Goal: Check status

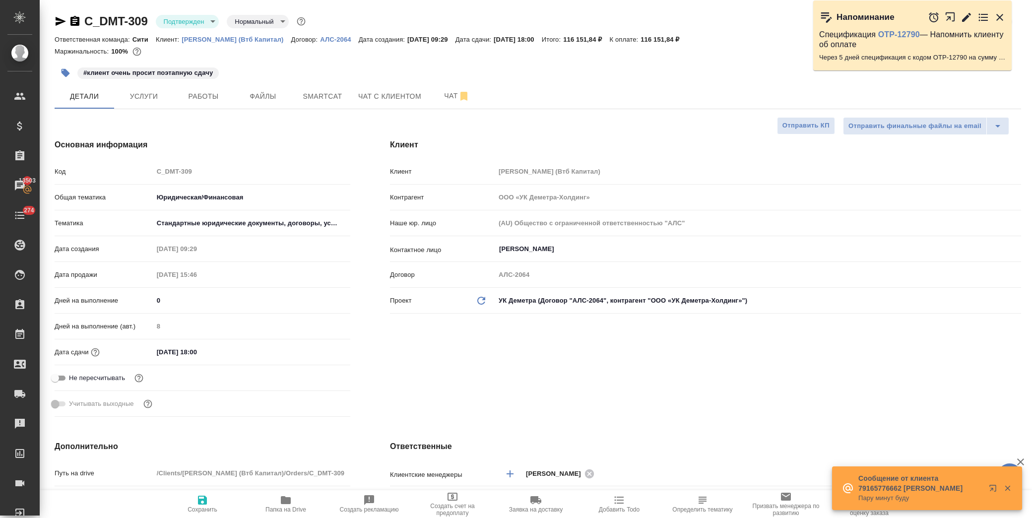
select select "RU"
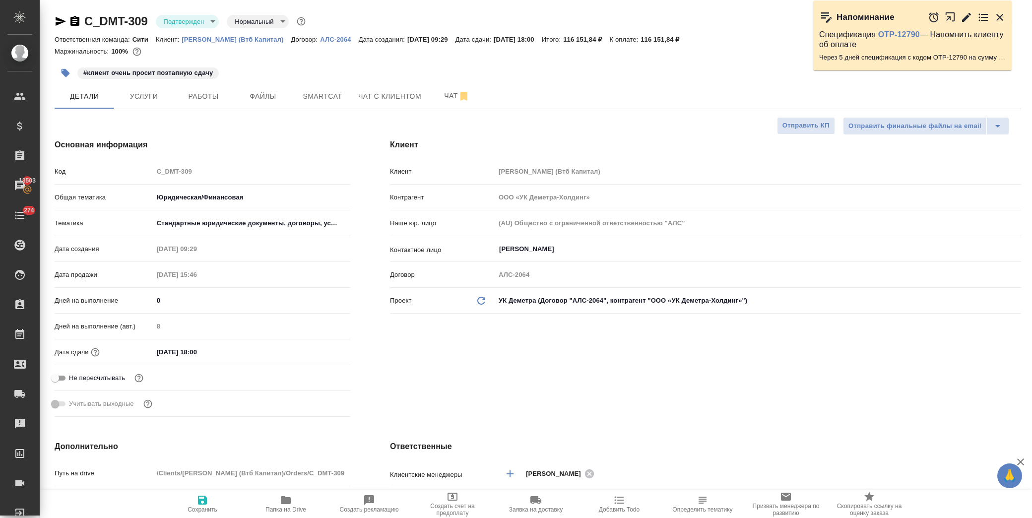
scroll to position [331, 0]
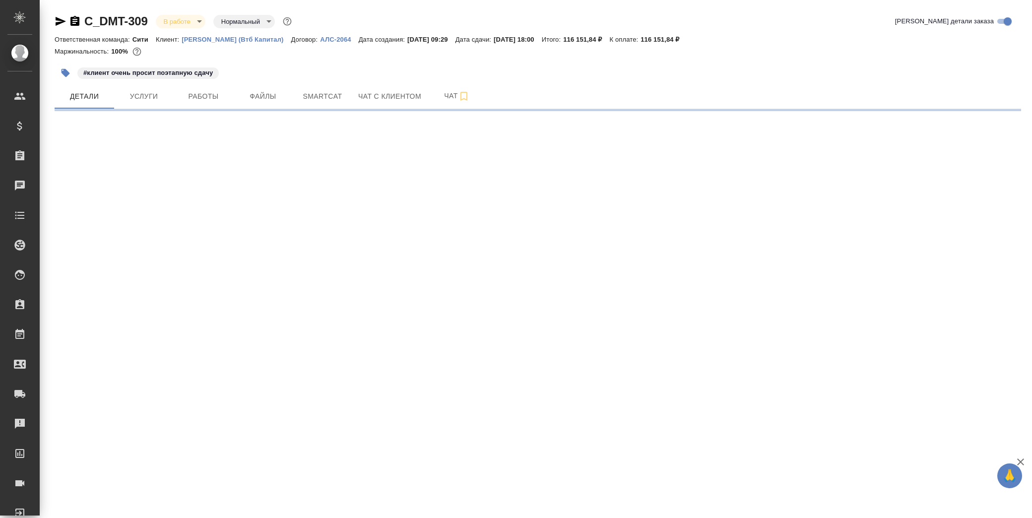
select select "RU"
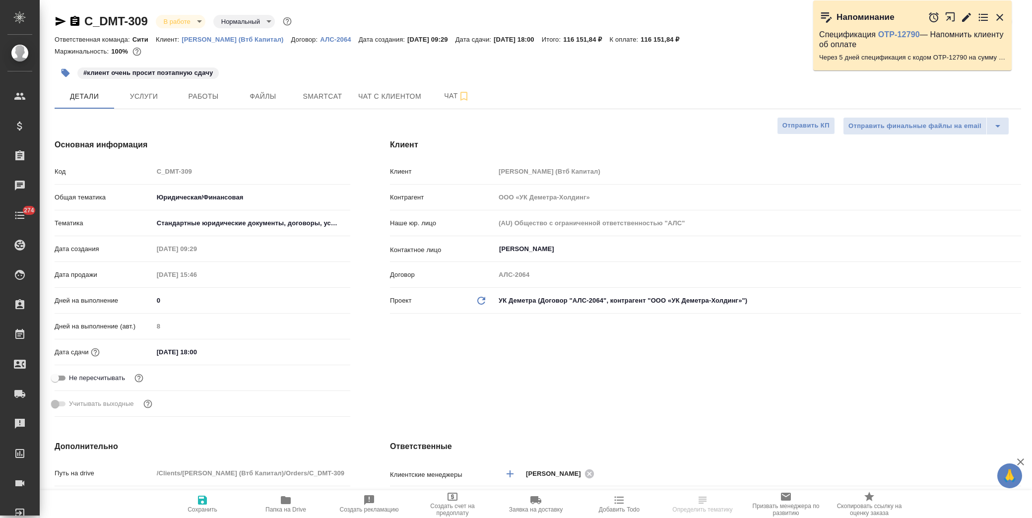
type textarea "x"
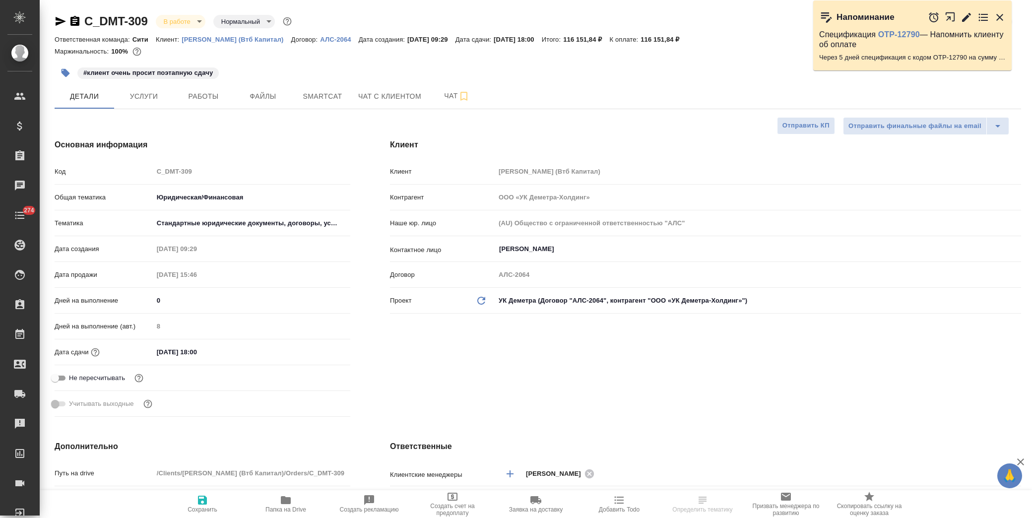
type textarea "x"
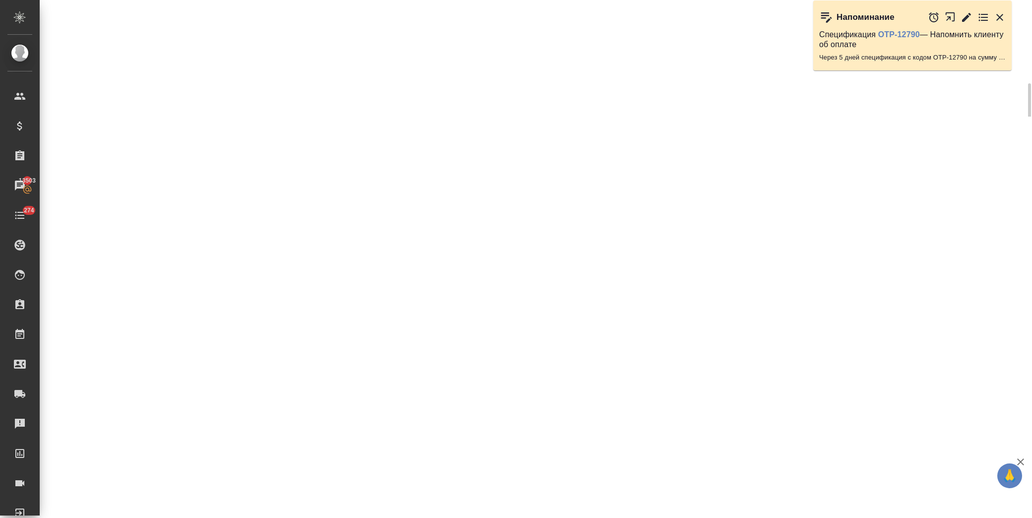
select select "RU"
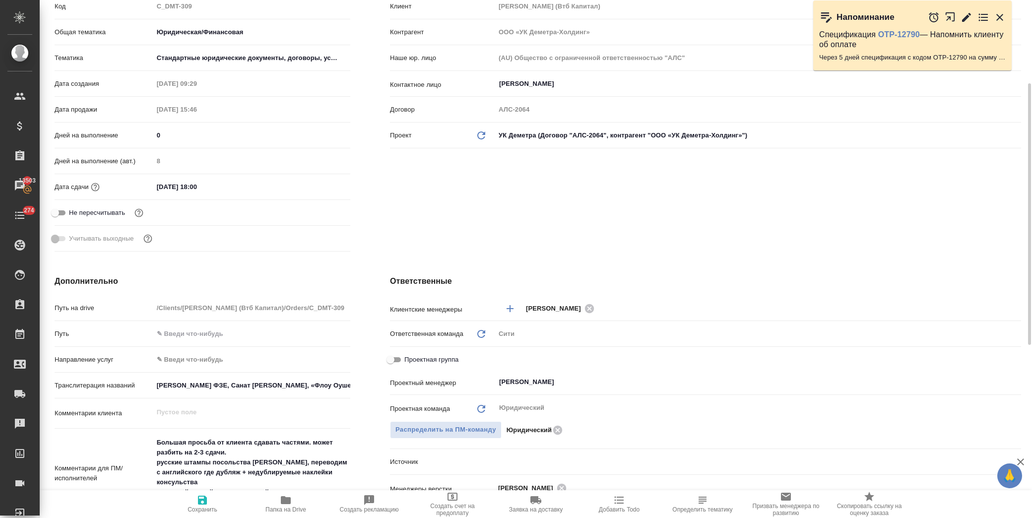
type textarea "x"
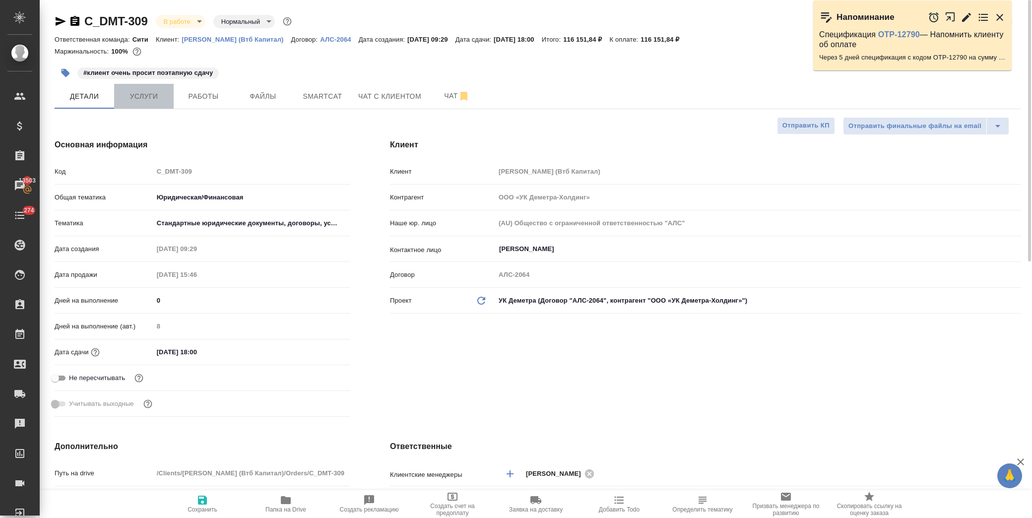
click at [128, 101] on span "Услуги" at bounding box center [144, 96] width 48 height 12
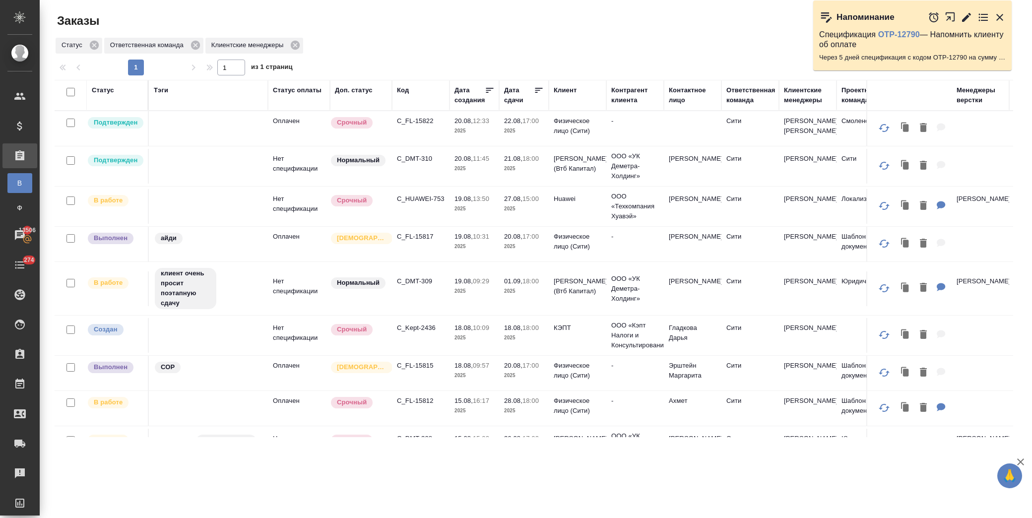
scroll to position [220, 0]
